Goal: Transaction & Acquisition: Purchase product/service

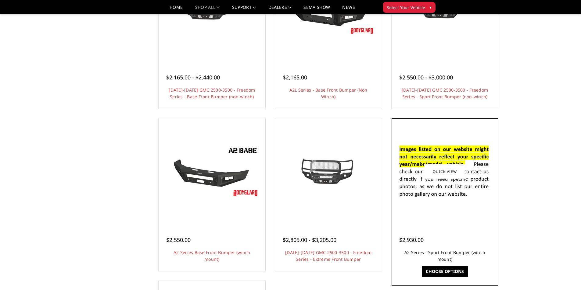
scroll to position [305, 0]
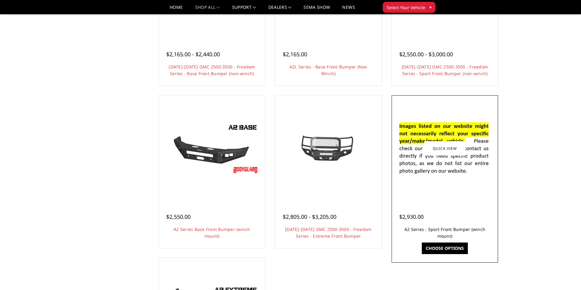
click at [441, 235] on link "A2 Series - Sport Front Bumper (winch mount)" at bounding box center [444, 233] width 81 height 12
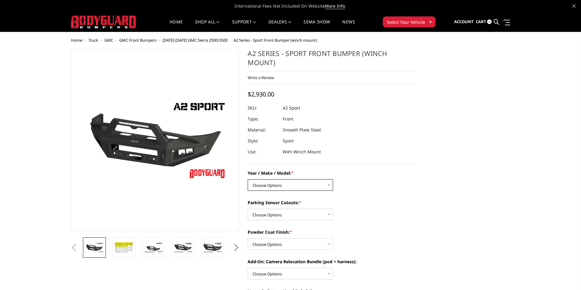
click at [291, 185] on select "Choose Options Chevrolet 20-23 2500 / 3500 Ford 17-22 F250 / F350 Ford 17-22 F4…" at bounding box center [290, 186] width 85 height 12
select select "1320"
click at [248, 180] on select "Choose Options Chevrolet 20-23 2500 / 3500 Ford 17-22 F250 / F350 Ford 17-22 F4…" at bounding box center [290, 186] width 85 height 12
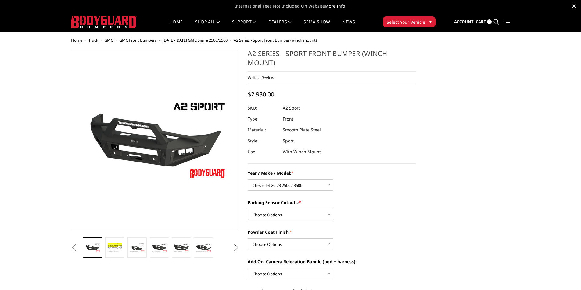
click at [303, 215] on select "Choose Options Yes - I have front parking sensors No - I do NOT have parking se…" at bounding box center [290, 215] width 85 height 12
select select "540"
click at [248, 209] on select "Choose Options Yes - I have front parking sensors No - I do NOT have parking se…" at bounding box center [290, 215] width 85 height 12
click at [302, 246] on select "Choose Options Bare metal (included) Texture Black Powder Coat" at bounding box center [290, 245] width 85 height 12
select select "518"
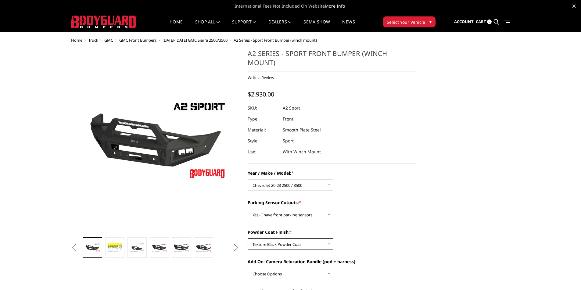
click at [248, 239] on select "Choose Options Bare metal (included) Texture Black Powder Coat" at bounding box center [290, 245] width 85 height 12
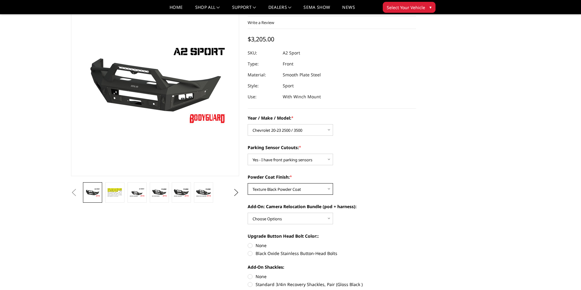
scroll to position [91, 0]
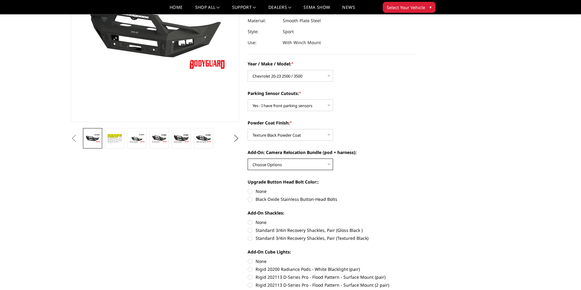
click at [304, 165] on select "Choose Options WITH front camera relocation harness + pod mount WITHOUT front c…" at bounding box center [290, 165] width 85 height 12
select select "1699"
click at [248, 159] on select "Choose Options WITH front camera relocation harness + pod mount WITHOUT front c…" at bounding box center [290, 165] width 85 height 12
click at [282, 200] on label "Black Oxide Stainless Button-Head Bolts" at bounding box center [332, 199] width 168 height 6
click at [416, 189] on input "Black Oxide Stainless Button-Head Bolts" at bounding box center [416, 188] width 0 height 0
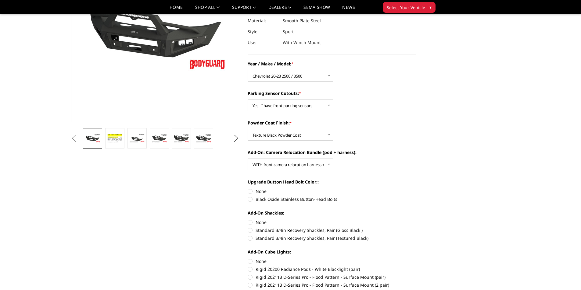
radio input "true"
click at [289, 238] on label "Standard 3/4in Recovery Shackles, Pair (Textured Black)" at bounding box center [332, 238] width 168 height 6
click at [416, 228] on input "Standard 3/4in Recovery Shackles, Pair (Textured Black)" at bounding box center [416, 227] width 0 height 0
radio input "true"
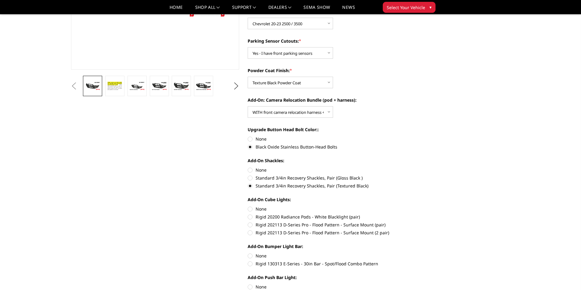
scroll to position [152, 0]
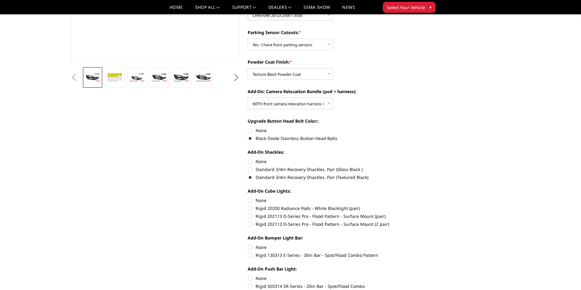
click at [329, 226] on label "Rigid 202113 D-Series Pro - Flood Pattern - Surface Mount (2 pair)" at bounding box center [332, 224] width 168 height 6
click at [416, 214] on input "Rigid 202113 D-Series Pro - Flood Pattern - Surface Mount (2 pair)" at bounding box center [416, 213] width 0 height 0
radio input "true"
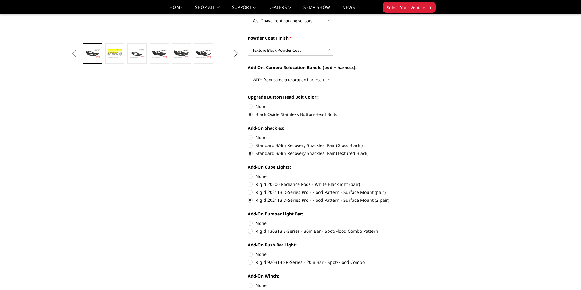
scroll to position [213, 0]
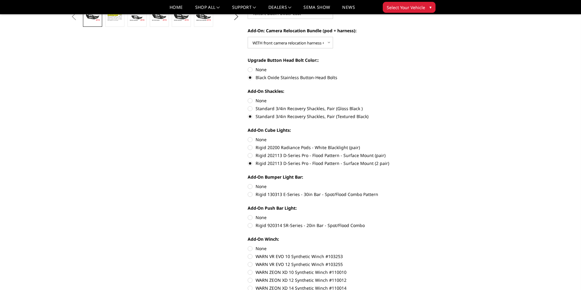
click at [310, 196] on label "Rigid 130313 E-Series - 30in Bar - Spot/Flood Combo Pattern" at bounding box center [332, 194] width 168 height 6
click at [416, 184] on input "Rigid 130313 E-Series - 30in Bar - Spot/Flood Combo Pattern" at bounding box center [416, 184] width 0 height 0
radio input "true"
click at [289, 226] on label "Rigid 920314 SR-Series - 20in Bar - Spot/Flood Combo" at bounding box center [332, 226] width 168 height 6
click at [416, 215] on input "Rigid 920314 SR-Series - 20in Bar - Spot/Flood Combo" at bounding box center [416, 215] width 0 height 0
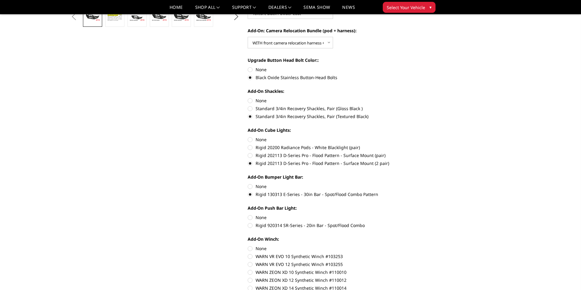
radio input "true"
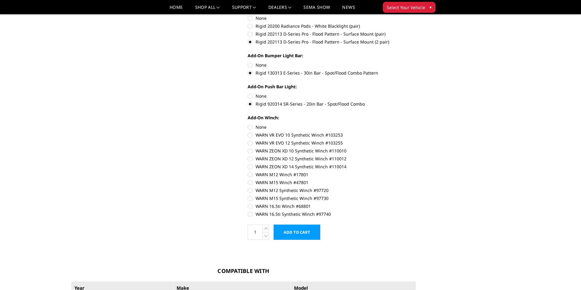
scroll to position [335, 0]
click at [250, 201] on label "WARN M15 Synthetic Winch #97730" at bounding box center [332, 198] width 168 height 6
click at [416, 187] on input "WARN M15 Synthetic Winch #97730" at bounding box center [416, 187] width 0 height 0
radio input "true"
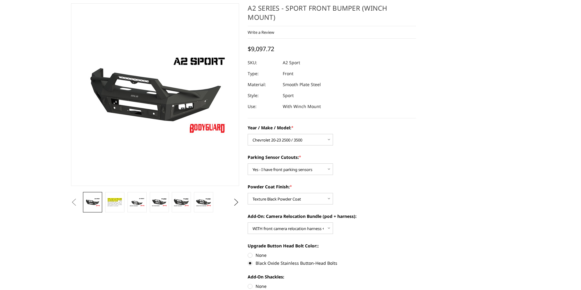
scroll to position [0, 0]
